Goal: Transaction & Acquisition: Purchase product/service

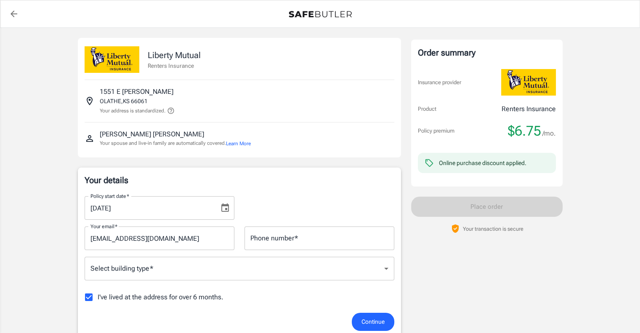
click at [218, 207] on button "Choose date, selected date is Aug 24, 2025" at bounding box center [225, 207] width 17 height 17
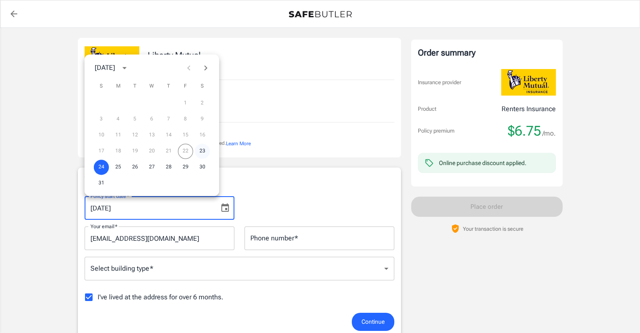
click at [202, 152] on button "23" at bounding box center [202, 151] width 15 height 15
type input "[DATE]"
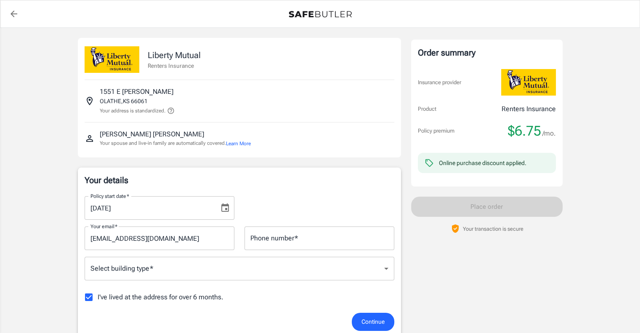
click at [295, 188] on div "Your details Policy start date   * 08/23/2025 Policy start date   * Your email …" at bounding box center [240, 252] width 310 height 157
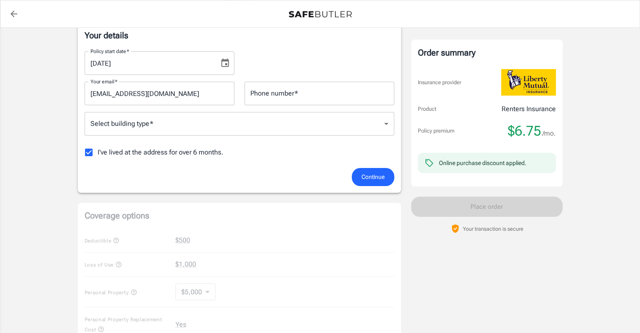
scroll to position [126, 0]
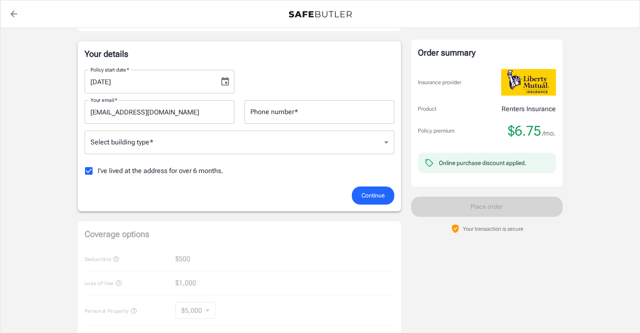
click at [225, 146] on body "Policy premium $ 6.75 /mo Liberty Mutual Renters Insurance 1551 E LEONA ST OLAT…" at bounding box center [320, 272] width 640 height 796
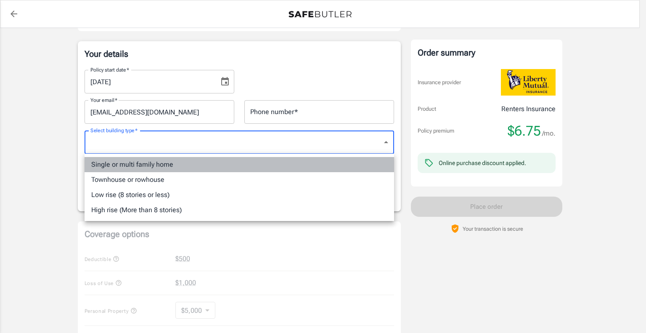
click at [199, 161] on li "Single or multi family home" at bounding box center [240, 164] width 310 height 15
type input "singlefamily"
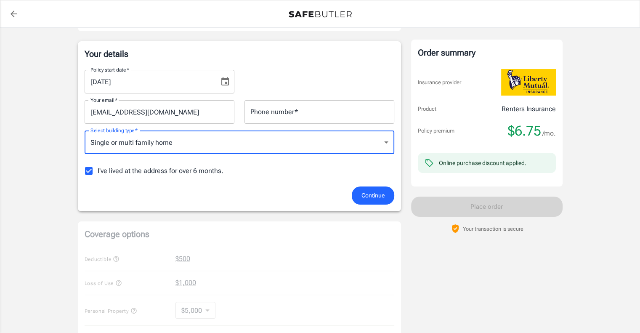
click at [157, 173] on span "I've lived at the address for over 6 months." at bounding box center [161, 171] width 126 height 10
click at [98, 173] on input "I've lived at the address for over 6 months." at bounding box center [89, 171] width 18 height 18
checkbox input "false"
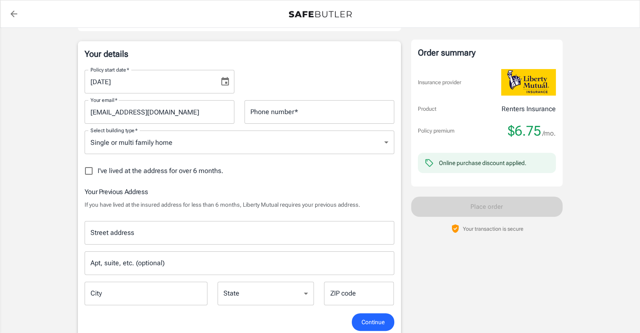
click at [212, 233] on input "Street address" at bounding box center [239, 233] width 302 height 16
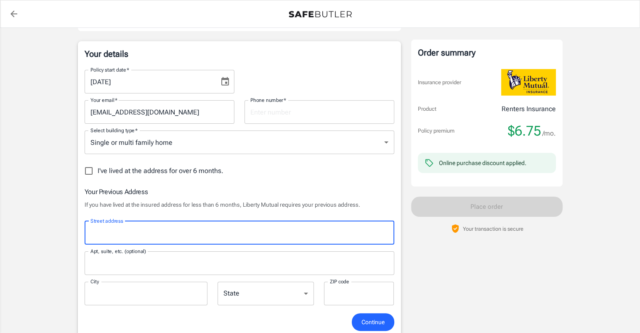
type input "[STREET_ADDRESS][PERSON_NAME]"
type input "5158024263"
type input "2711"
type input "[GEOGRAPHIC_DATA]"
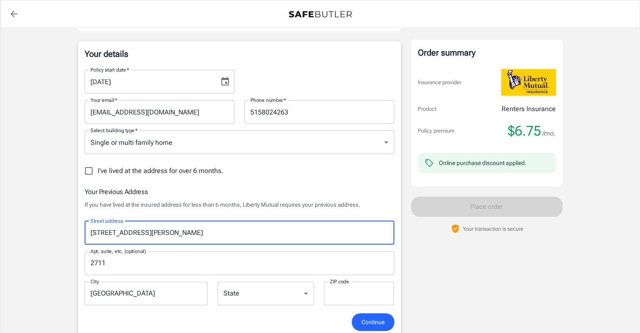
type input "66213"
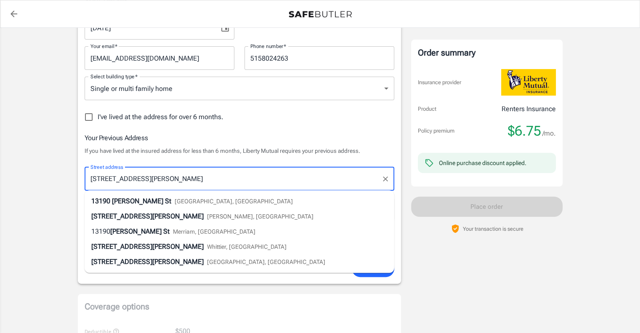
scroll to position [210, 0]
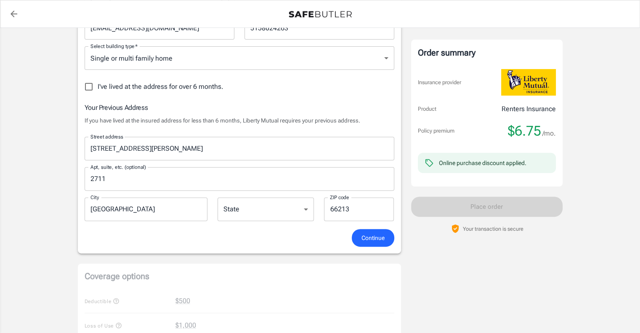
click at [277, 210] on select "[US_STATE] [US_STATE] [US_STATE] [US_STATE] [US_STATE] [US_STATE] [US_STATE] [U…" at bounding box center [266, 209] width 96 height 24
select select "KS"
click at [218, 197] on select "[US_STATE] [US_STATE] [US_STATE] [US_STATE] [US_STATE] [US_STATE] [US_STATE] [U…" at bounding box center [266, 209] width 96 height 24
click at [363, 242] on span "Continue" at bounding box center [373, 238] width 23 height 11
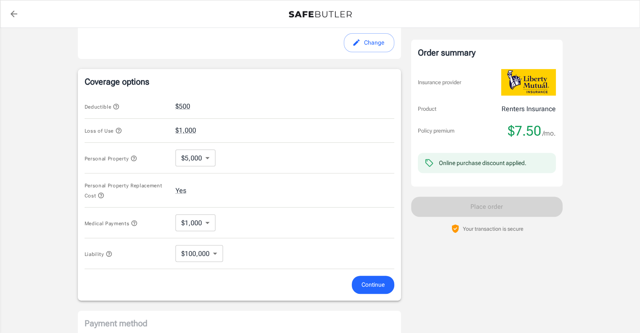
scroll to position [327, 0]
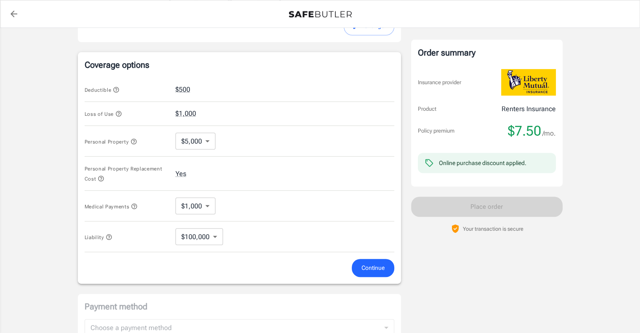
click at [120, 115] on icon "button" at bounding box center [118, 113] width 5 height 5
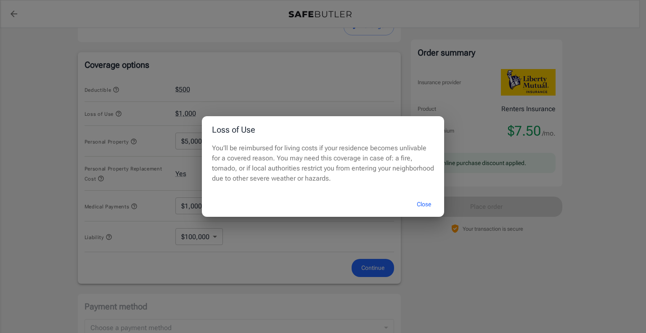
click at [421, 202] on button "Close" at bounding box center [424, 204] width 34 height 18
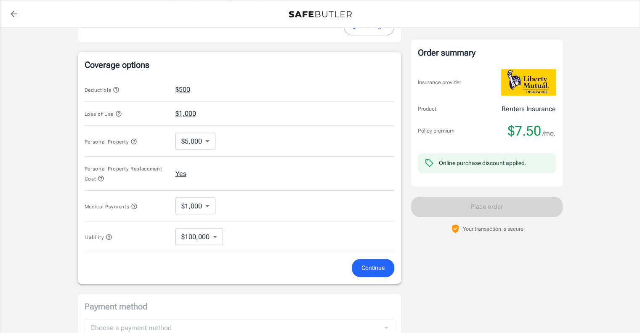
click at [182, 174] on button "Yes" at bounding box center [180, 174] width 11 height 10
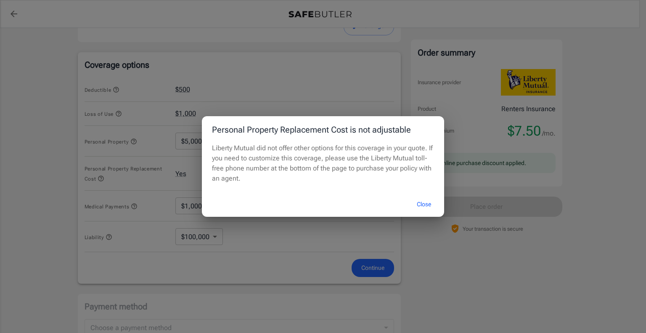
click at [424, 202] on button "Close" at bounding box center [424, 204] width 34 height 18
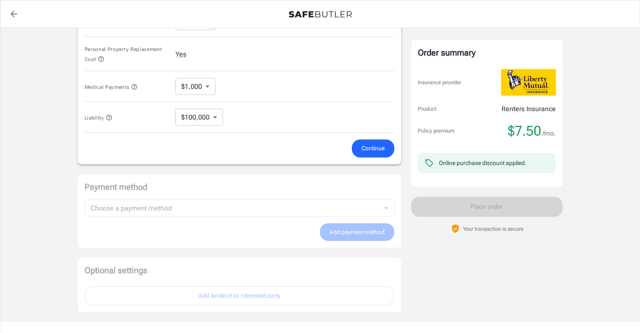
scroll to position [493, 0]
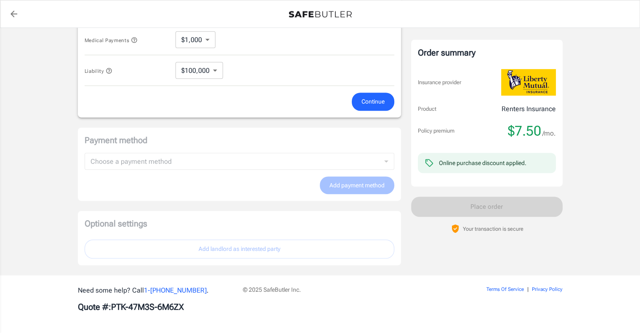
click at [375, 106] on span "Continue" at bounding box center [373, 101] width 23 height 11
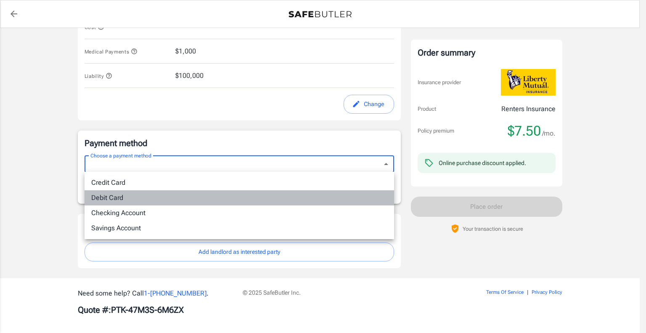
click at [158, 195] on li "Debit Card" at bounding box center [240, 197] width 310 height 15
type input "debit"
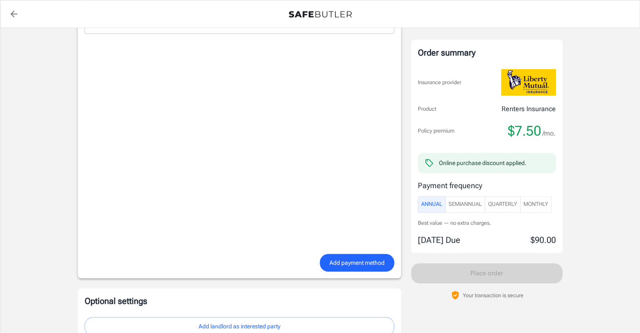
scroll to position [641, 0]
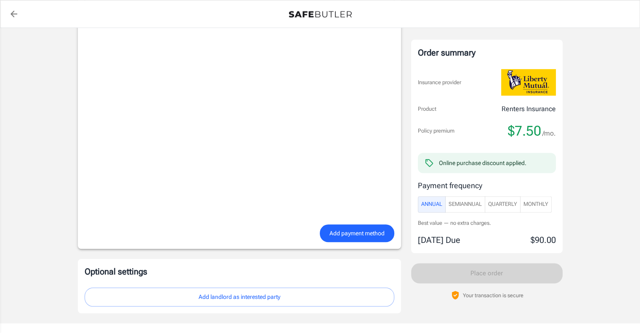
click at [358, 229] on span "Add payment method" at bounding box center [357, 233] width 55 height 11
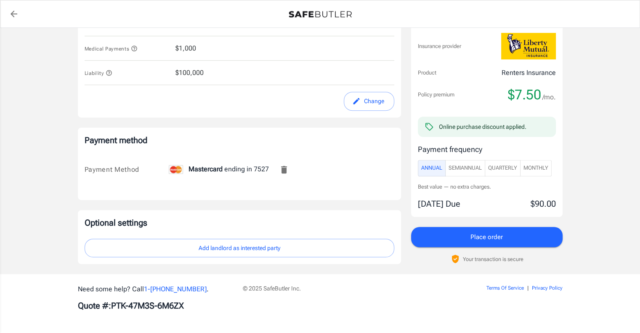
click at [303, 296] on div "© 2025 SafeButler Inc." at bounding box center [341, 298] width 206 height 28
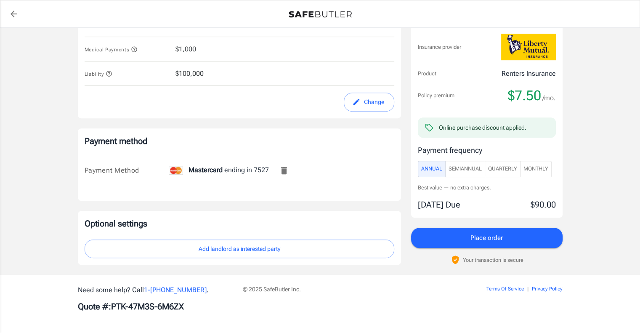
click at [288, 250] on button "Add landlord as interested party" at bounding box center [240, 248] width 310 height 19
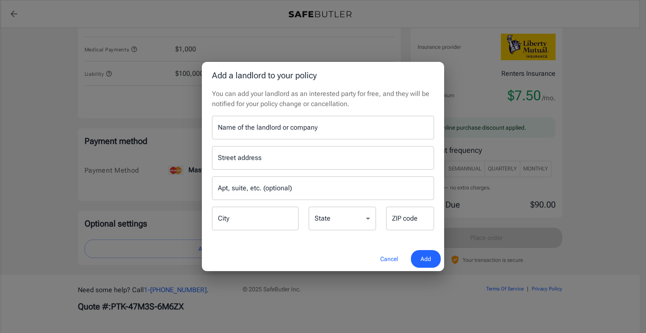
click at [303, 130] on input "Name of the landlord or company" at bounding box center [323, 128] width 222 height 24
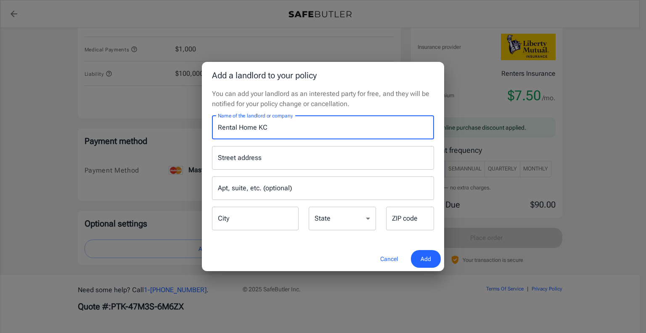
type input "Rental Home KC"
click at [267, 158] on input "Street address" at bounding box center [323, 158] width 215 height 16
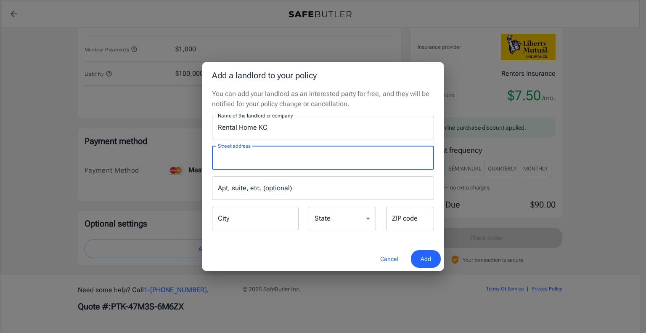
click at [344, 76] on h2 "Add a landlord to your policy" at bounding box center [323, 75] width 242 height 27
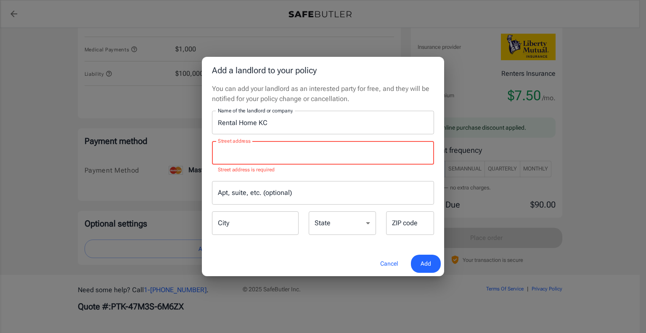
click at [279, 152] on input "Street address" at bounding box center [323, 153] width 215 height 16
paste input "[STREET_ADDRESS][PERSON_NAME]"
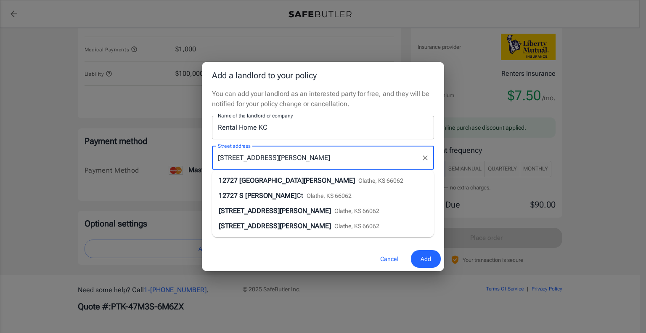
click at [359, 179] on span "Olathe, KS 66062" at bounding box center [381, 180] width 45 height 7
type input "[STREET_ADDRESS][PERSON_NAME]"
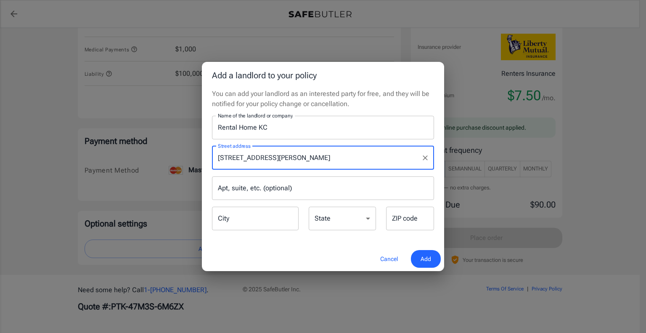
type input "Olathe"
select select "KS"
type input "66062"
type input "[STREET_ADDRESS][PERSON_NAME]"
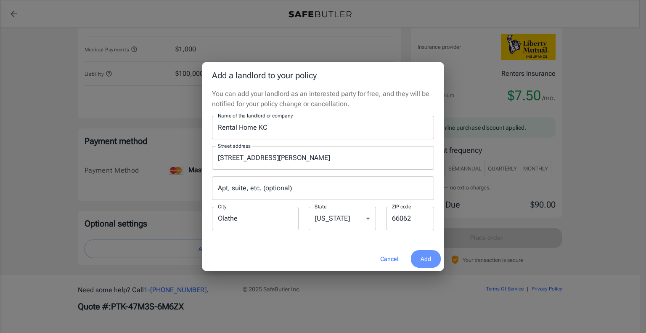
click at [420, 254] on button "Add" at bounding box center [426, 259] width 30 height 18
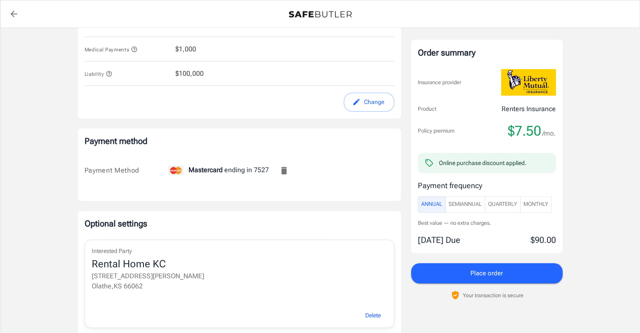
click at [461, 207] on span "SemiAnnual" at bounding box center [465, 204] width 33 height 10
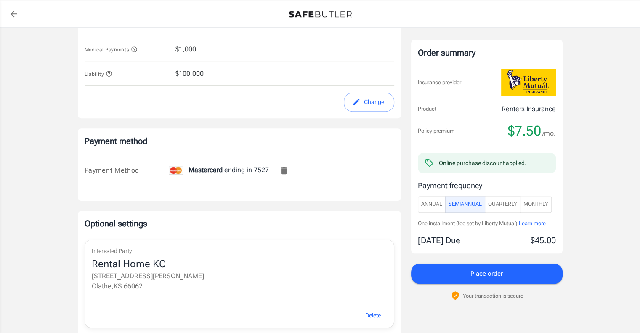
click at [428, 204] on span "Annual" at bounding box center [431, 204] width 21 height 10
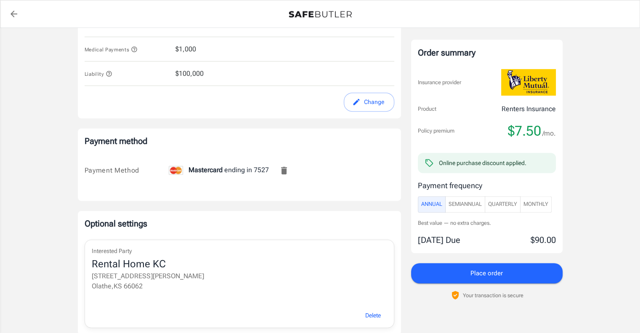
click at [484, 203] on button "SemiAnnual" at bounding box center [465, 204] width 40 height 16
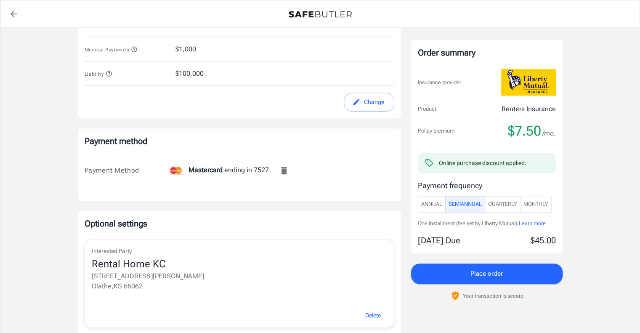
click at [498, 200] on span "Quarterly" at bounding box center [502, 204] width 29 height 10
click at [542, 202] on span "Monthly" at bounding box center [536, 204] width 25 height 10
click at [513, 203] on span "Quarterly" at bounding box center [502, 204] width 29 height 10
click at [475, 201] on span "SemiAnnual" at bounding box center [465, 204] width 33 height 10
click at [438, 200] on span "Annual" at bounding box center [431, 204] width 21 height 10
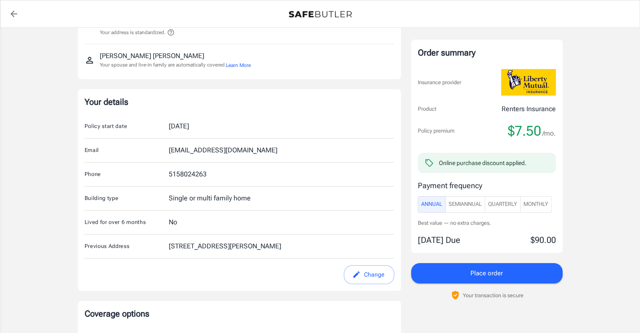
scroll to position [0, 0]
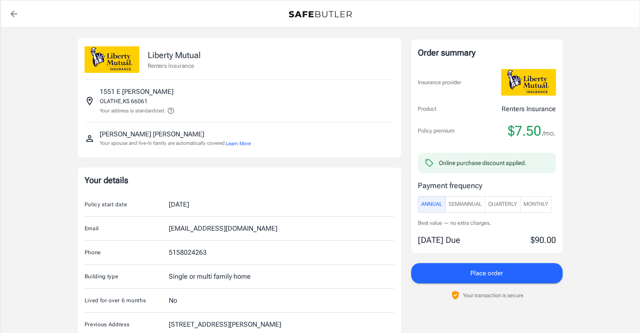
click at [114, 90] on p "1551 E LEONA ST" at bounding box center [137, 92] width 74 height 10
click at [169, 112] on icon at bounding box center [171, 111] width 8 height 8
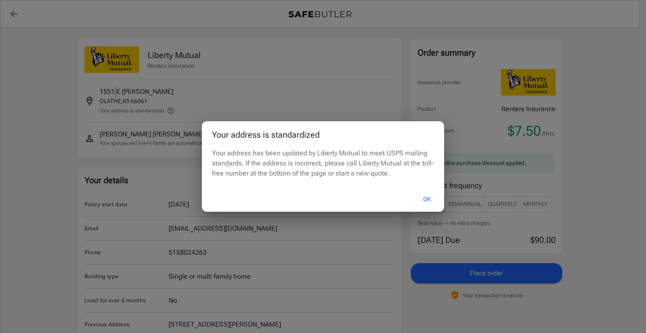
click at [424, 195] on button "OK" at bounding box center [427, 199] width 27 height 18
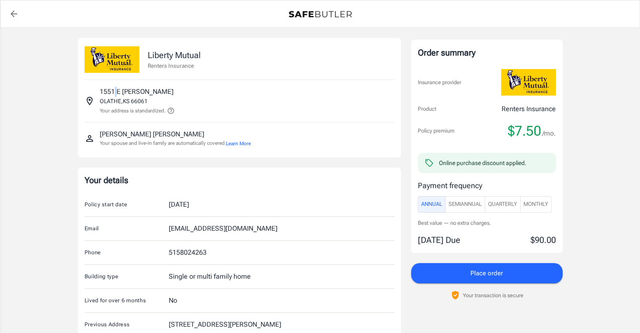
click at [9, 13] on link "back to quotes" at bounding box center [13, 13] width 17 height 17
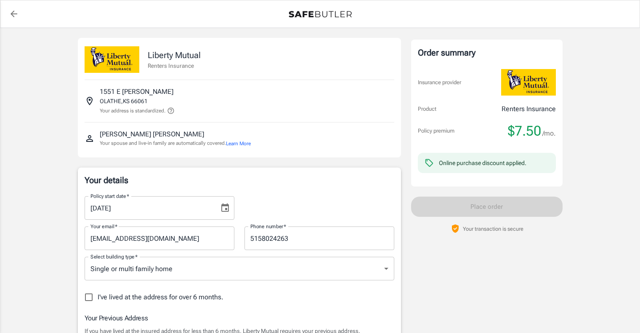
select select "KS"
click at [16, 16] on icon "back to quotes" at bounding box center [14, 14] width 10 height 10
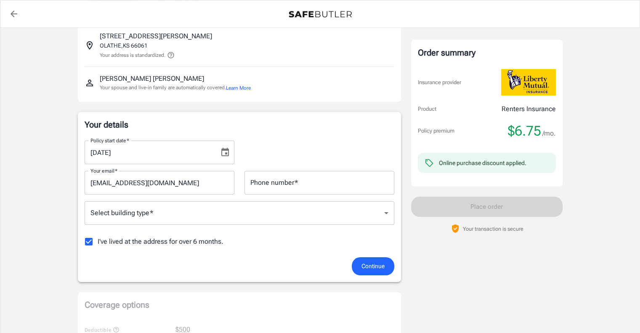
scroll to position [84, 0]
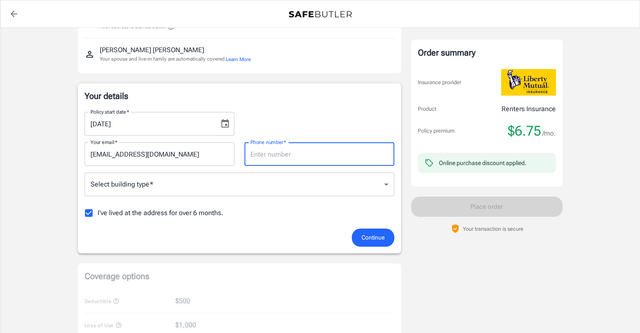
click at [297, 149] on input "Phone number   *" at bounding box center [320, 154] width 150 height 24
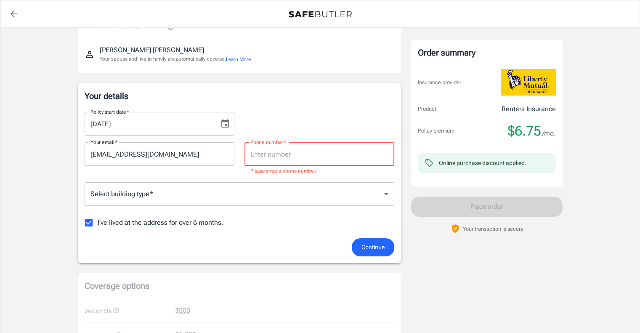
click at [287, 151] on input "Phone number   *" at bounding box center [320, 154] width 150 height 24
type input "5158024263"
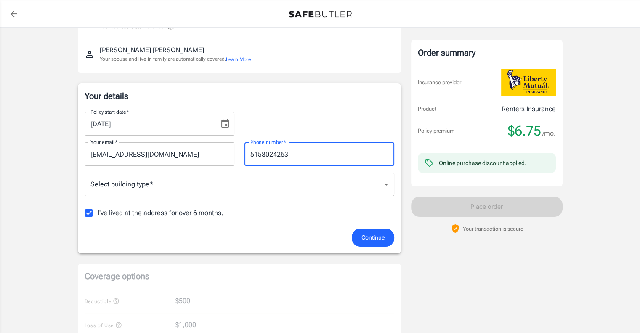
click at [254, 184] on body "Policy premium $ 6.75 /mo Liberty Mutual Renters Insurance [STREET_ADDRESS][PER…" at bounding box center [320, 314] width 640 height 796
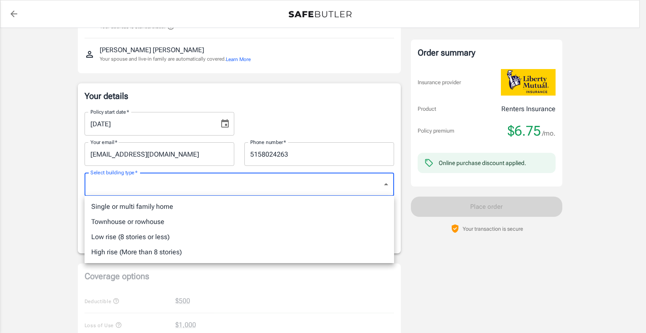
click at [202, 208] on li "Single or multi family home" at bounding box center [240, 206] width 310 height 15
type input "singlefamily"
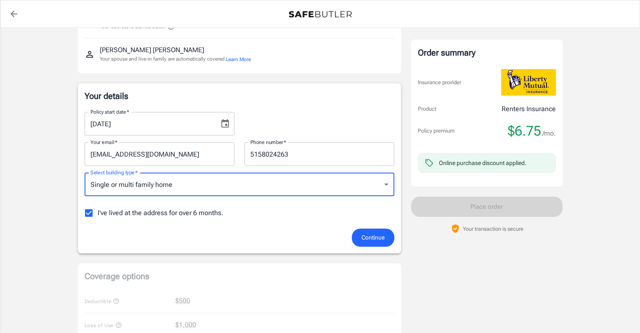
drag, startPoint x: 131, startPoint y: 207, endPoint x: 162, endPoint y: 215, distance: 31.2
click at [131, 208] on span "I've lived at the address for over 6 months." at bounding box center [161, 213] width 126 height 10
click at [98, 207] on input "I've lived at the address for over 6 months." at bounding box center [89, 213] width 18 height 18
checkbox input "false"
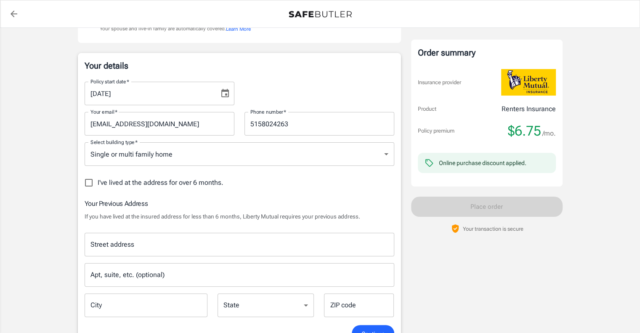
scroll to position [126, 0]
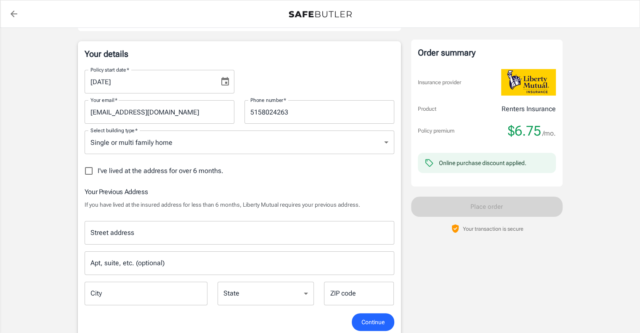
click at [171, 229] on input "Street address" at bounding box center [239, 233] width 302 height 16
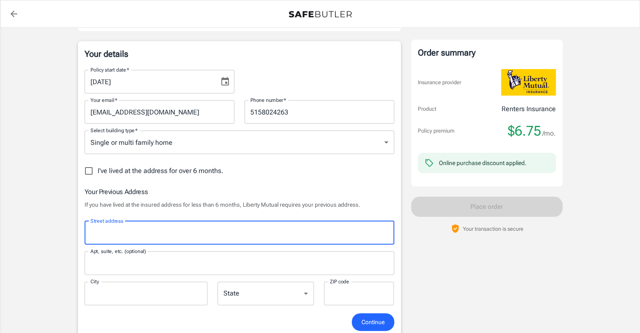
type input "[STREET_ADDRESS][PERSON_NAME]"
type input "2711"
type input "[GEOGRAPHIC_DATA]"
type input "66213"
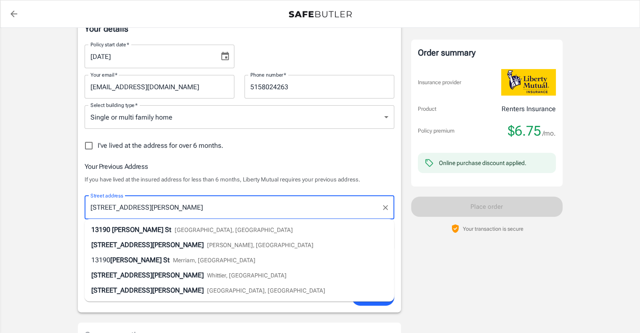
scroll to position [210, 0]
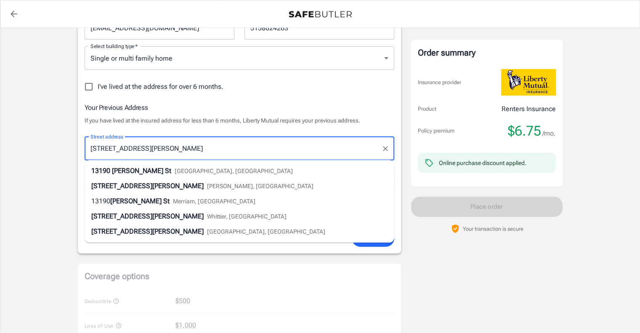
click at [138, 165] on li "[STREET_ADDRESS][PERSON_NAME]" at bounding box center [240, 170] width 310 height 15
type input "[STREET_ADDRESS][PERSON_NAME]"
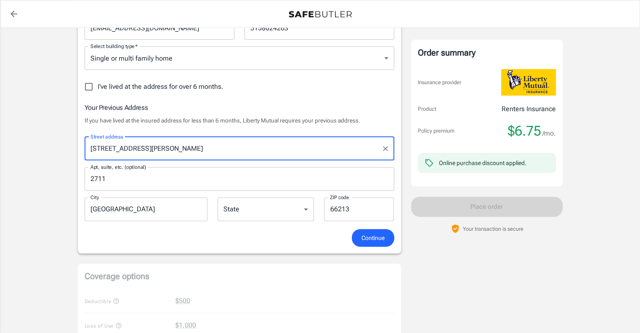
select select "KS"
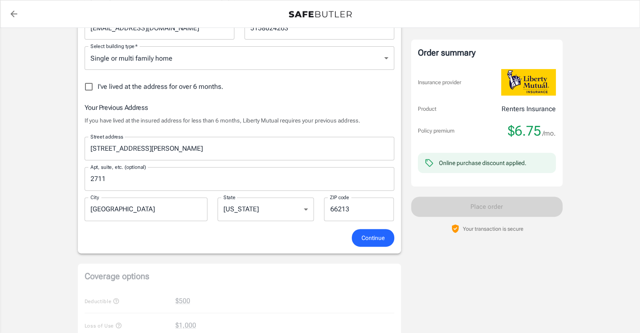
click at [238, 209] on select "[US_STATE] [US_STATE] [US_STATE] [US_STATE] [US_STATE] [US_STATE] [US_STATE] [U…" at bounding box center [266, 209] width 96 height 24
click at [237, 229] on div "Continue" at bounding box center [240, 238] width 320 height 18
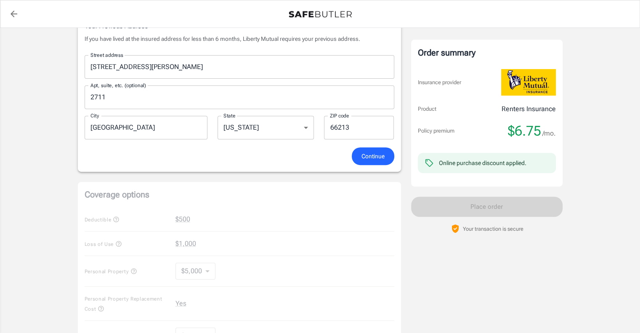
scroll to position [295, 0]
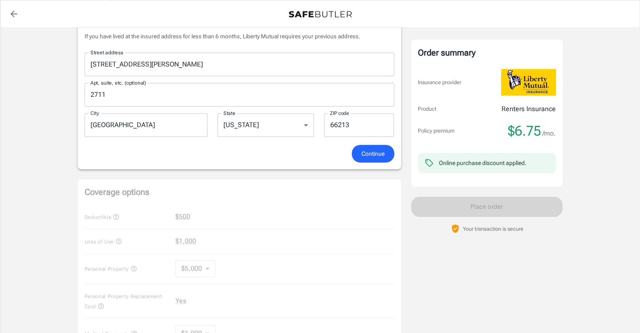
click at [364, 153] on span "Continue" at bounding box center [373, 154] width 23 height 11
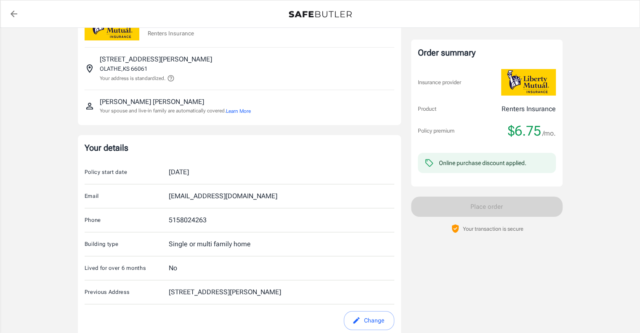
scroll to position [0, 0]
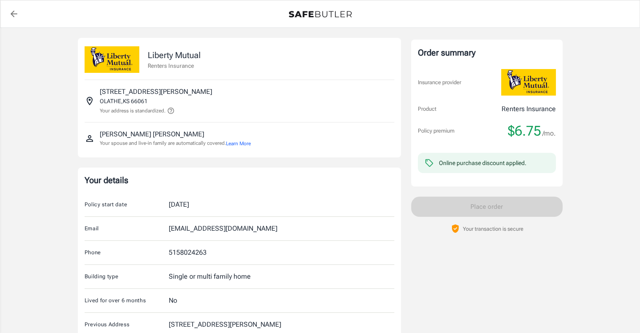
click at [172, 202] on div "[DATE]" at bounding box center [179, 204] width 20 height 10
click at [141, 200] on p "Policy start date" at bounding box center [127, 204] width 84 height 8
click at [108, 201] on p "Policy start date" at bounding box center [127, 204] width 84 height 8
click at [258, 208] on div "Policy start date [DATE]" at bounding box center [240, 205] width 310 height 24
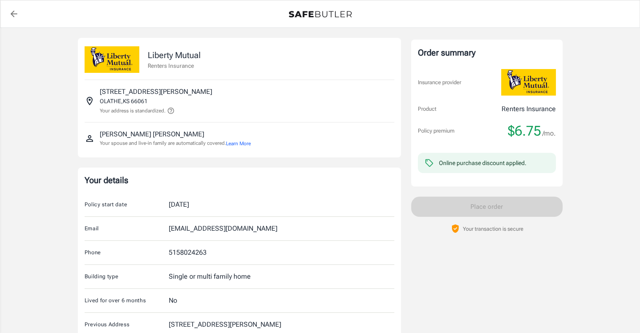
drag, startPoint x: 258, startPoint y: 208, endPoint x: 244, endPoint y: 208, distance: 14.3
click at [257, 208] on div "Policy start date [DATE]" at bounding box center [240, 205] width 310 height 24
click at [202, 198] on div "Policy start date [DATE]" at bounding box center [240, 205] width 310 height 24
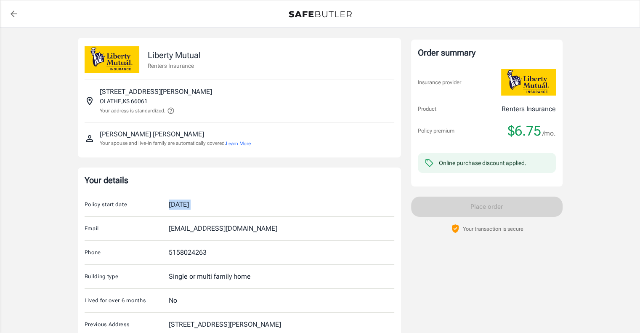
click at [202, 198] on div "Policy start date [DATE]" at bounding box center [240, 205] width 310 height 24
click at [258, 202] on div "Policy start date [DATE]" at bounding box center [240, 205] width 310 height 24
click at [234, 200] on div "Policy start date [DATE]" at bounding box center [240, 205] width 310 height 24
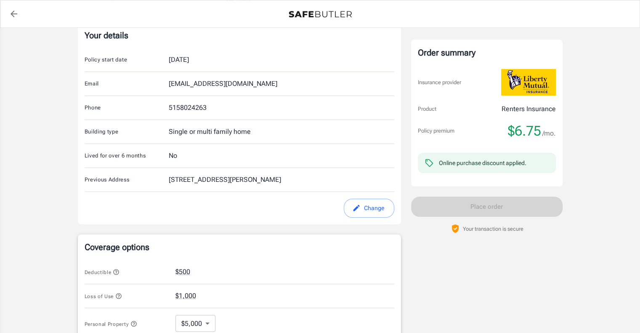
scroll to position [126, 0]
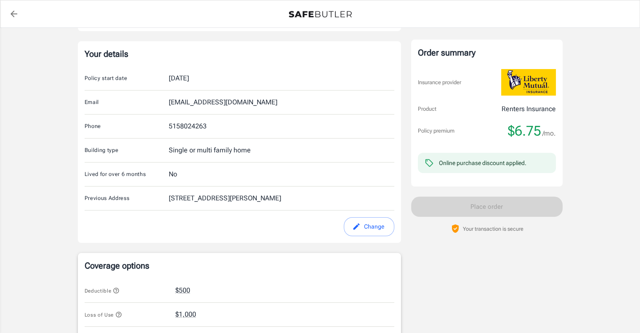
click at [355, 226] on icon "edit" at bounding box center [356, 226] width 6 height 6
select select "KS"
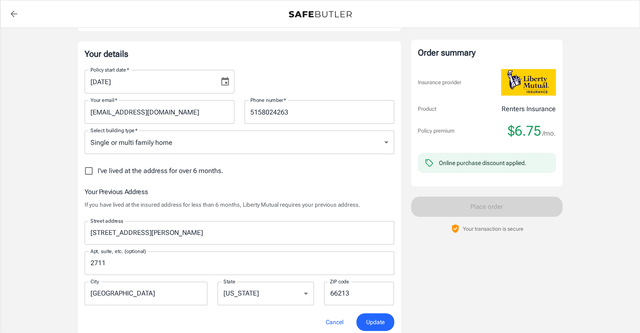
click at [225, 79] on icon "Choose date, selected date is Aug 24, 2025" at bounding box center [225, 81] width 8 height 8
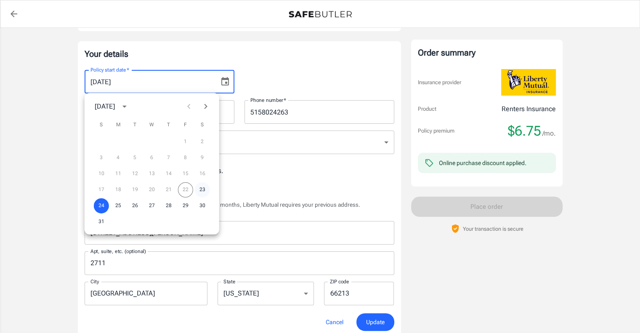
click at [202, 184] on button "23" at bounding box center [202, 189] width 15 height 15
type input "[DATE]"
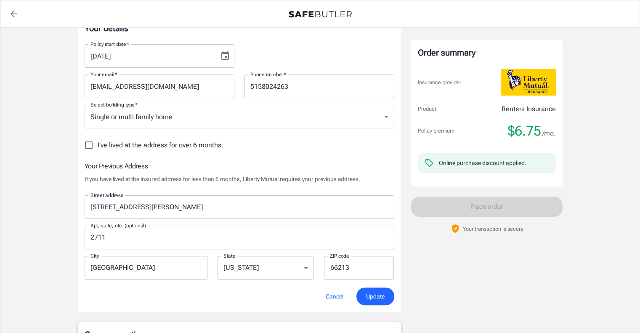
scroll to position [168, 0]
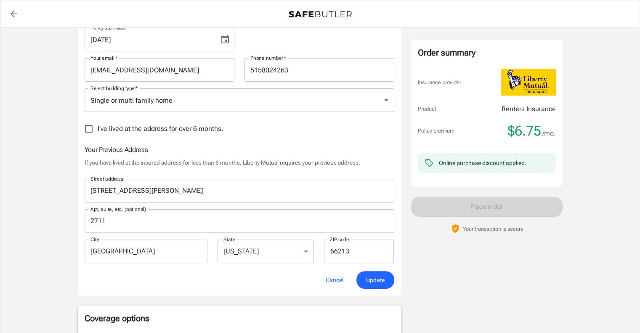
click at [372, 279] on span "Update" at bounding box center [375, 280] width 19 height 11
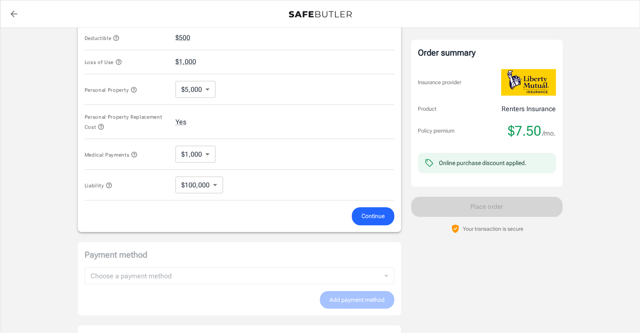
scroll to position [337, 0]
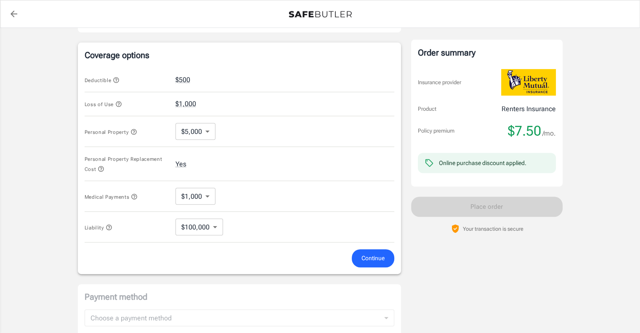
click at [368, 258] on span "Continue" at bounding box center [373, 258] width 23 height 11
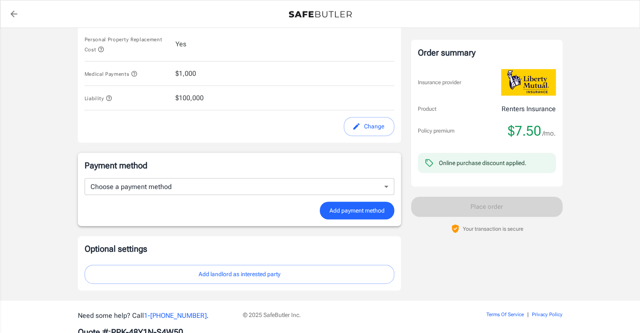
scroll to position [472, 0]
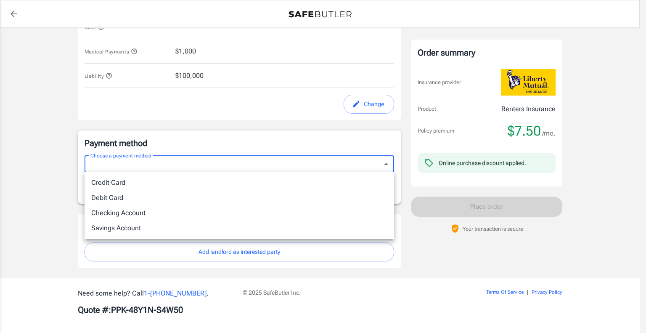
click at [205, 199] on li "Debit Card" at bounding box center [240, 197] width 310 height 15
type input "debit"
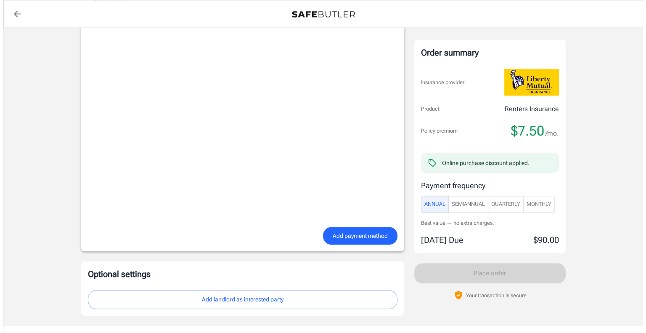
scroll to position [641, 0]
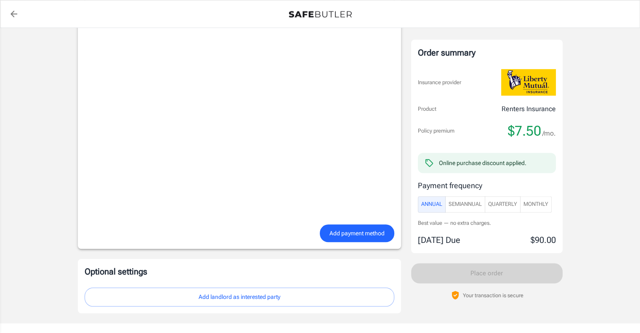
click at [350, 229] on span "Add payment method" at bounding box center [357, 233] width 55 height 11
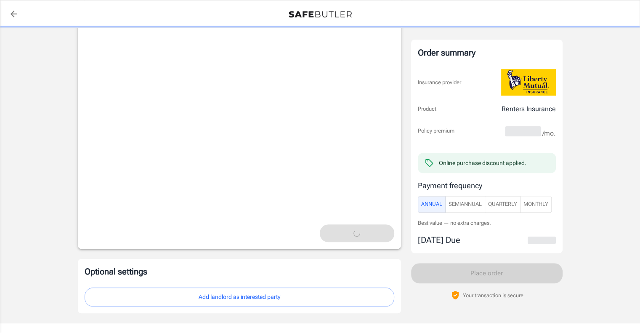
click at [292, 290] on button "Add landlord as interested party" at bounding box center [240, 296] width 310 height 19
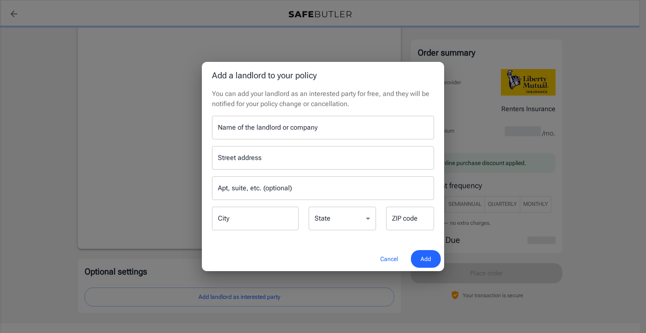
click at [309, 122] on input "Name of the landlord or company" at bounding box center [323, 128] width 222 height 24
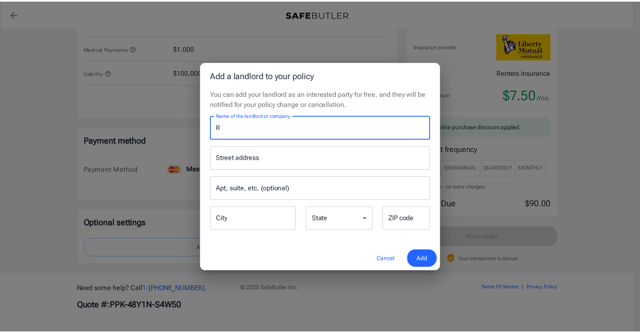
scroll to position [474, 0]
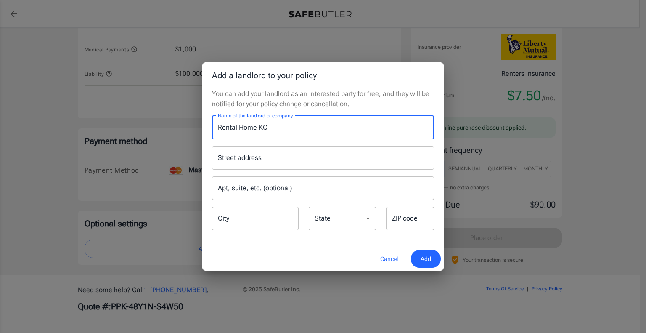
type input "Rental Home KC"
click at [267, 163] on input "Street address" at bounding box center [323, 158] width 215 height 16
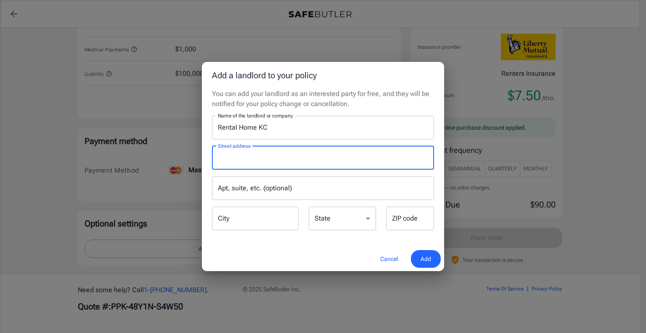
paste input "[STREET_ADDRESS][PERSON_NAME]"
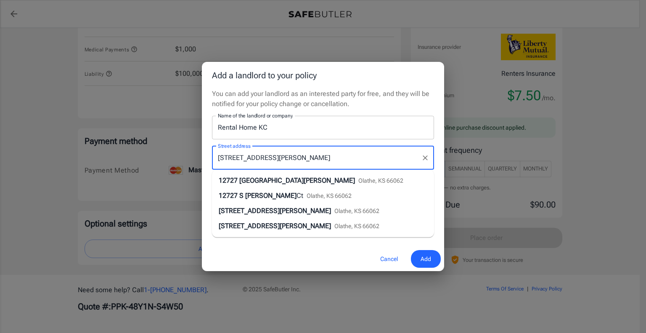
click at [293, 182] on span "[GEOGRAPHIC_DATA][PERSON_NAME]" at bounding box center [297, 180] width 116 height 8
type input "[STREET_ADDRESS][PERSON_NAME]"
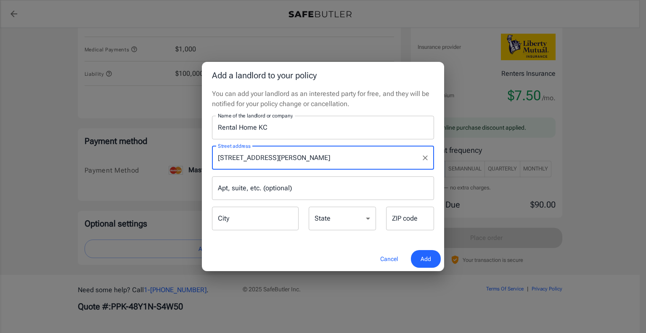
type input "Olathe"
select select "KS"
type input "66062"
type input "[STREET_ADDRESS][PERSON_NAME]"
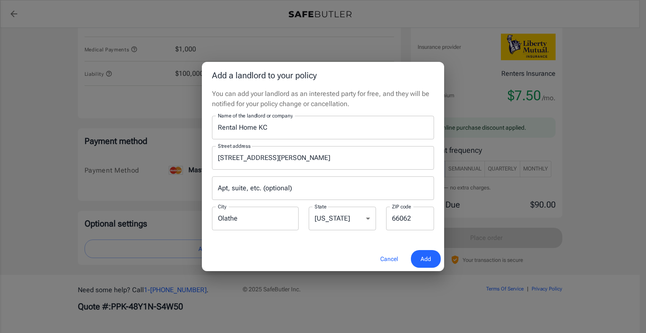
click at [432, 259] on button "Add" at bounding box center [426, 259] width 30 height 18
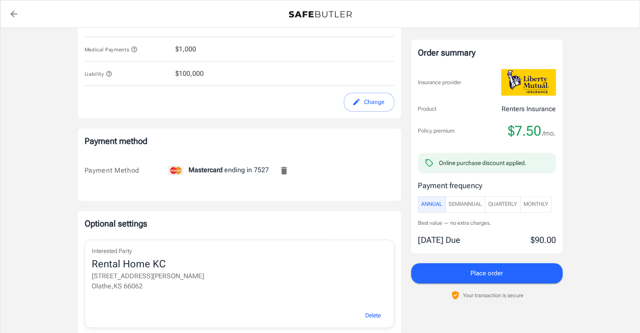
click at [471, 208] on span "SemiAnnual" at bounding box center [465, 204] width 33 height 10
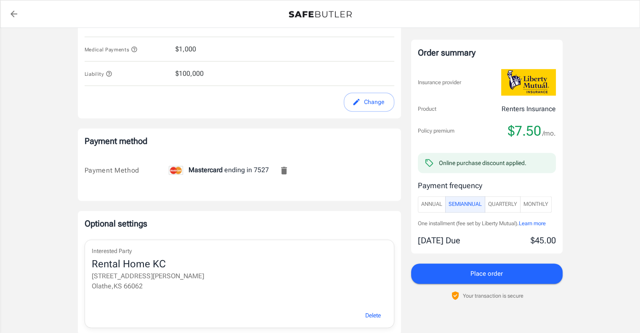
click at [430, 204] on span "Annual" at bounding box center [431, 204] width 21 height 10
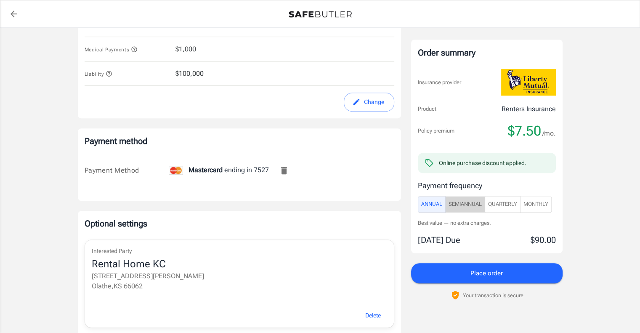
click at [472, 202] on span "SemiAnnual" at bounding box center [465, 204] width 33 height 10
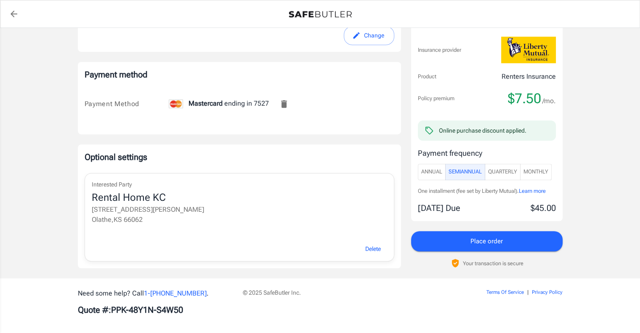
scroll to position [544, 0]
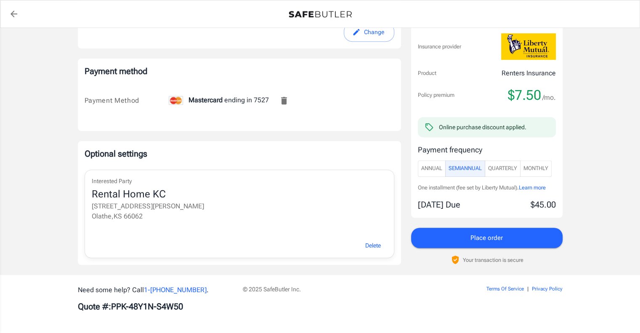
click at [535, 185] on span "Learn more" at bounding box center [532, 187] width 27 height 6
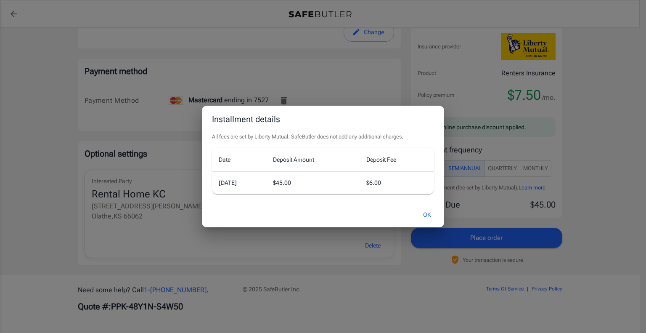
click at [606, 183] on div "Installment details All fees are set by Liberty Mutual. SafeButler does not add…" at bounding box center [323, 166] width 646 height 333
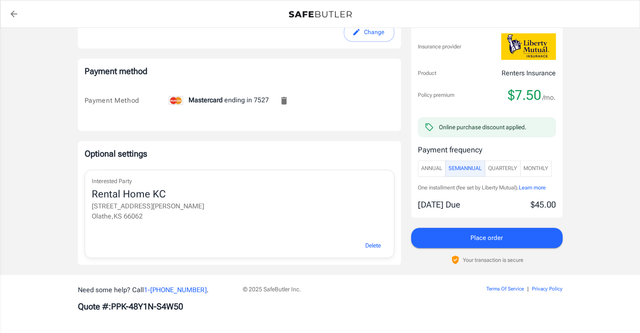
click at [535, 185] on span "Learn more" at bounding box center [532, 187] width 27 height 6
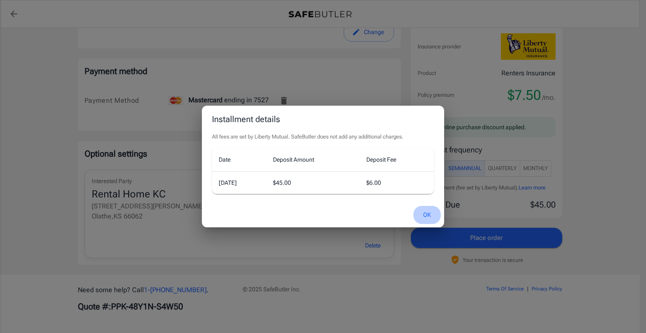
click at [426, 208] on button "OK" at bounding box center [427, 215] width 27 height 18
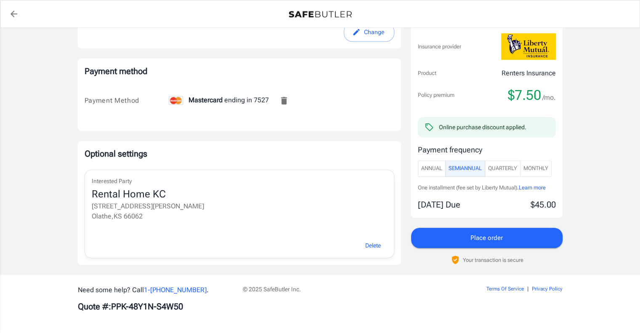
click at [462, 231] on button "Place order" at bounding box center [487, 238] width 152 height 20
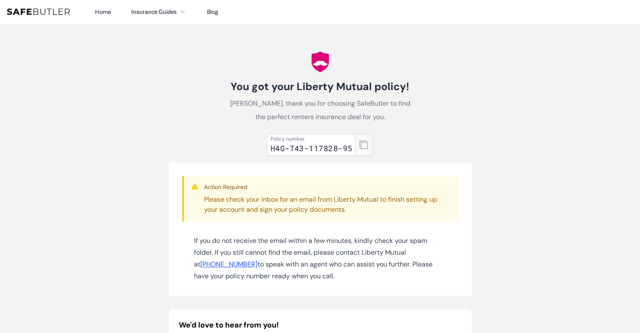
click at [360, 150] on button "button" at bounding box center [364, 145] width 18 height 22
